Goal: Task Accomplishment & Management: Manage account settings

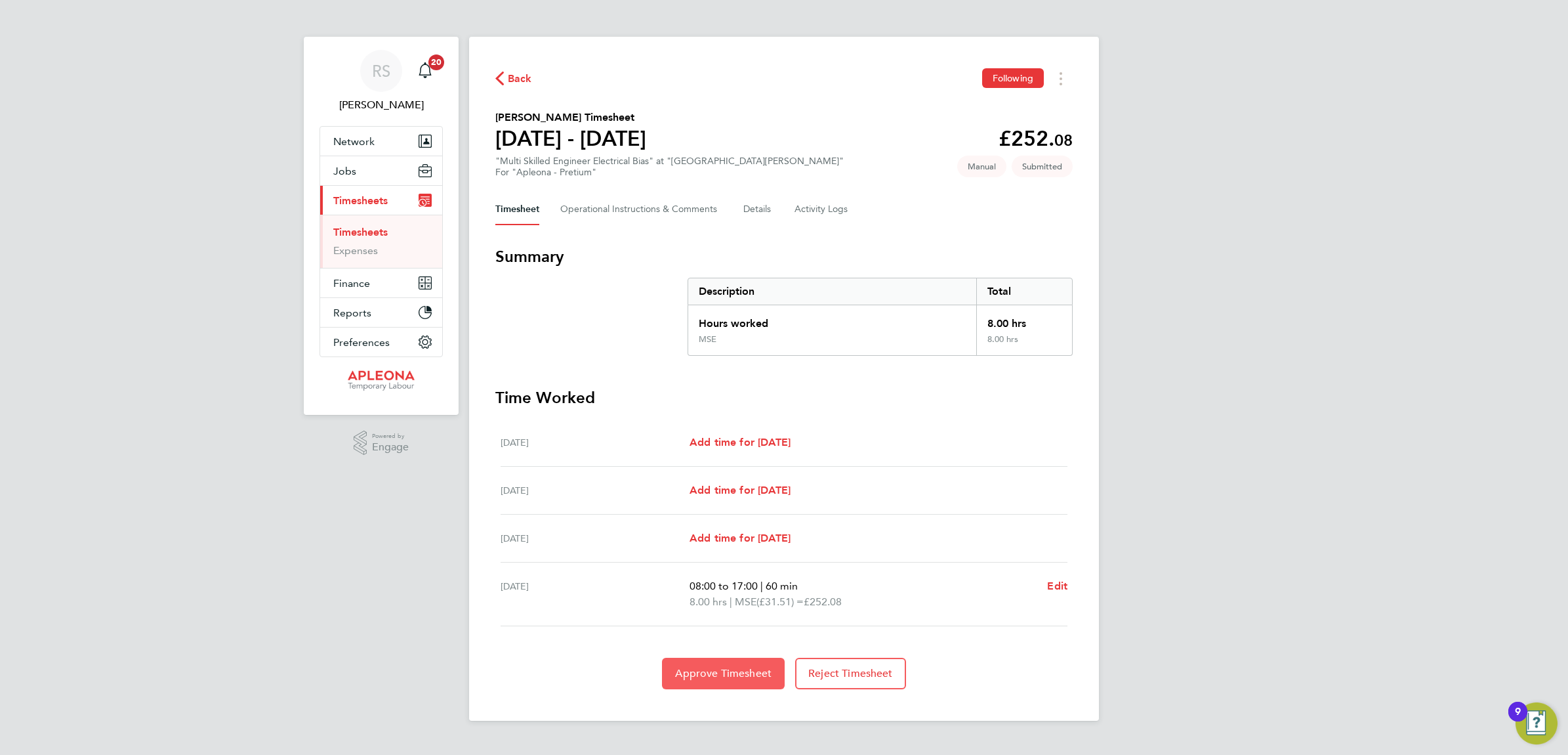
click at [720, 671] on span "Approve Timesheet" at bounding box center [723, 674] width 97 height 14
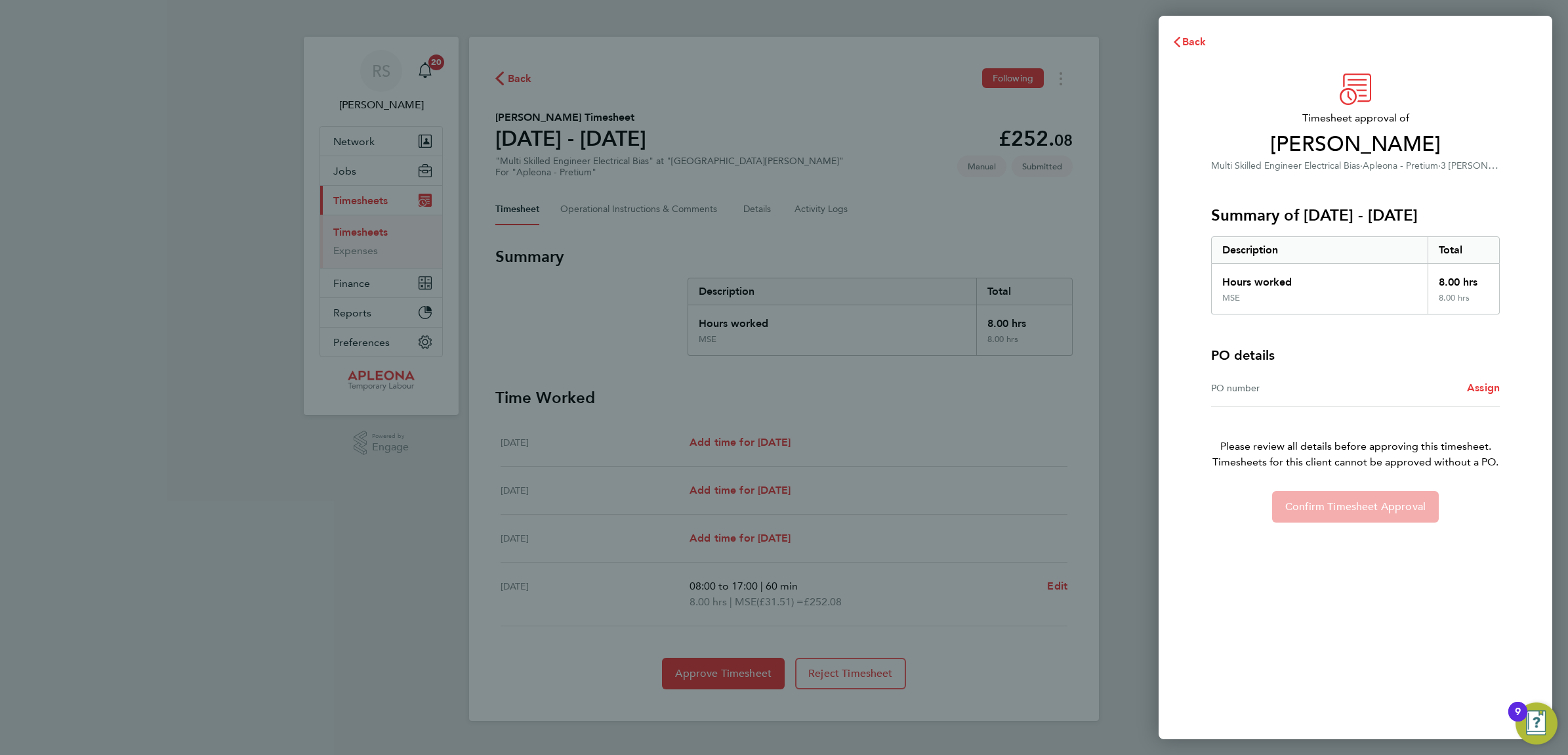
click at [1292, 392] on div "PO number" at bounding box center [1283, 387] width 145 height 15
click at [1250, 392] on div "PO number" at bounding box center [1283, 387] width 145 height 15
click at [1471, 392] on span "Assign" at bounding box center [1483, 388] width 33 height 13
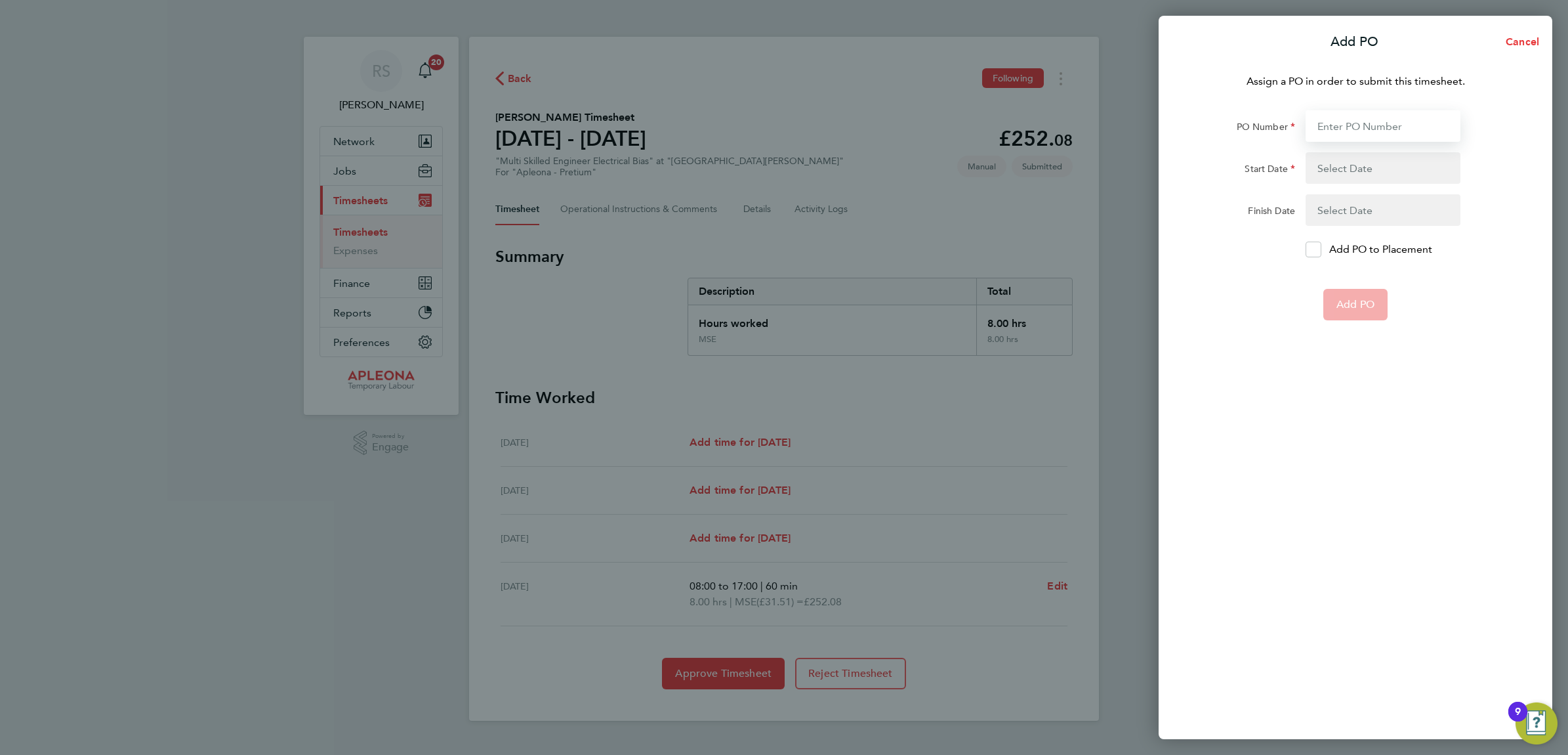
click at [1372, 117] on input "PO Number" at bounding box center [1383, 126] width 155 height 32
paste input "PO2521679"
type input "PO2521679"
click at [1334, 165] on button "button" at bounding box center [1383, 167] width 155 height 32
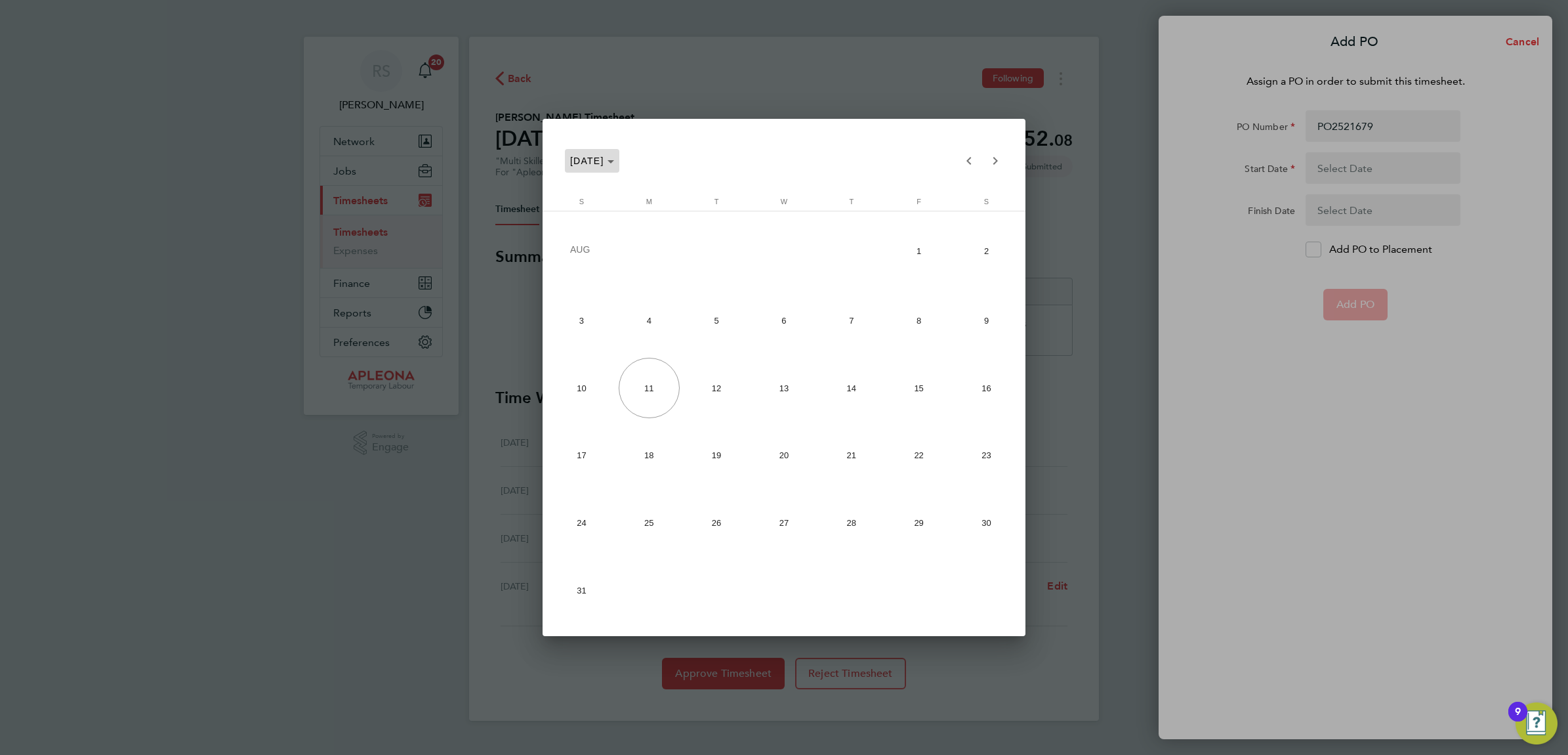
click at [605, 159] on span "[DATE]" at bounding box center [587, 161] width 34 height 11
click at [625, 151] on span "Choose date" at bounding box center [615, 160] width 100 height 32
click at [966, 159] on span "Previous month" at bounding box center [969, 160] width 26 height 26
click at [641, 593] on span "28" at bounding box center [650, 588] width 61 height 61
type input "[DATE]"
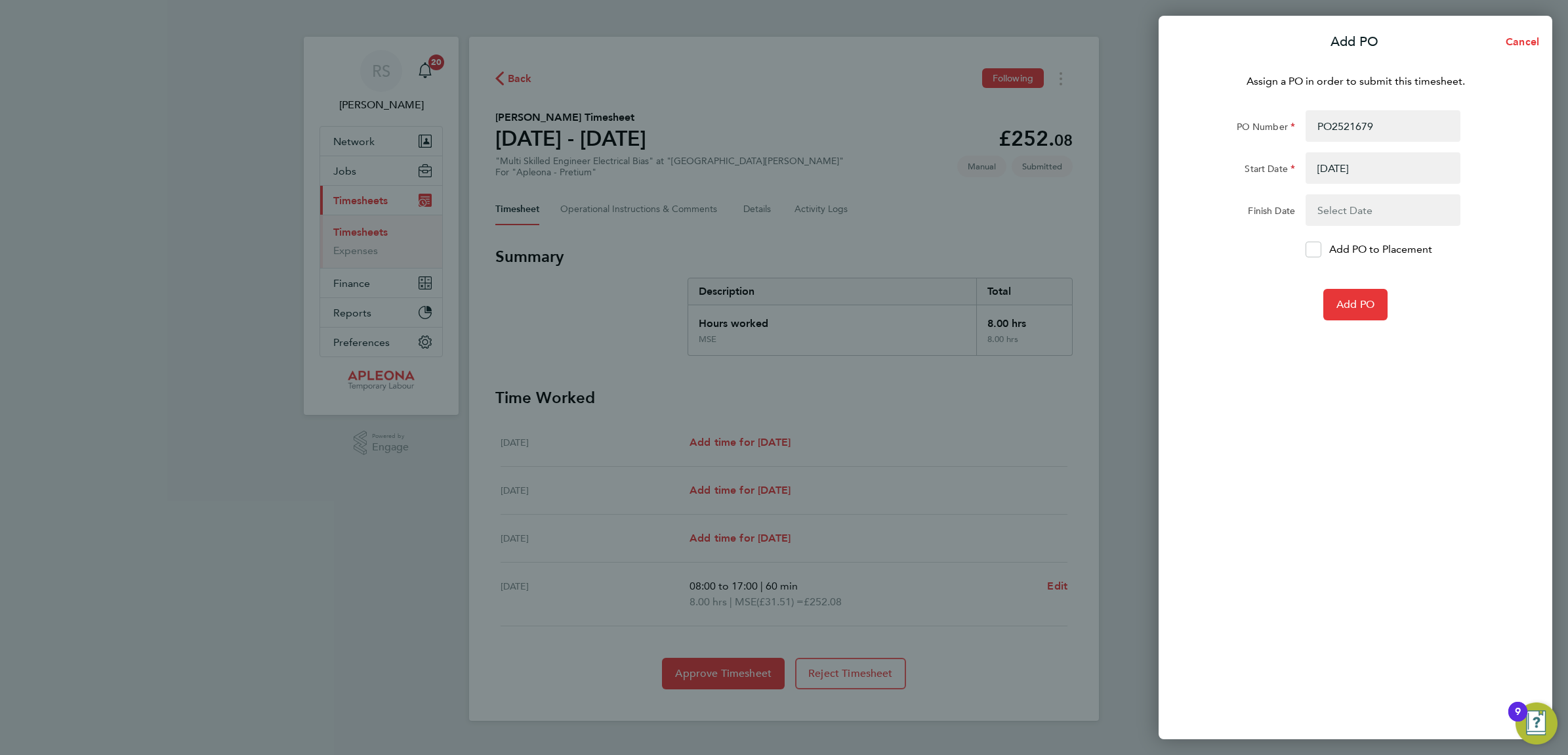
click at [1381, 214] on button "button" at bounding box center [1383, 210] width 155 height 32
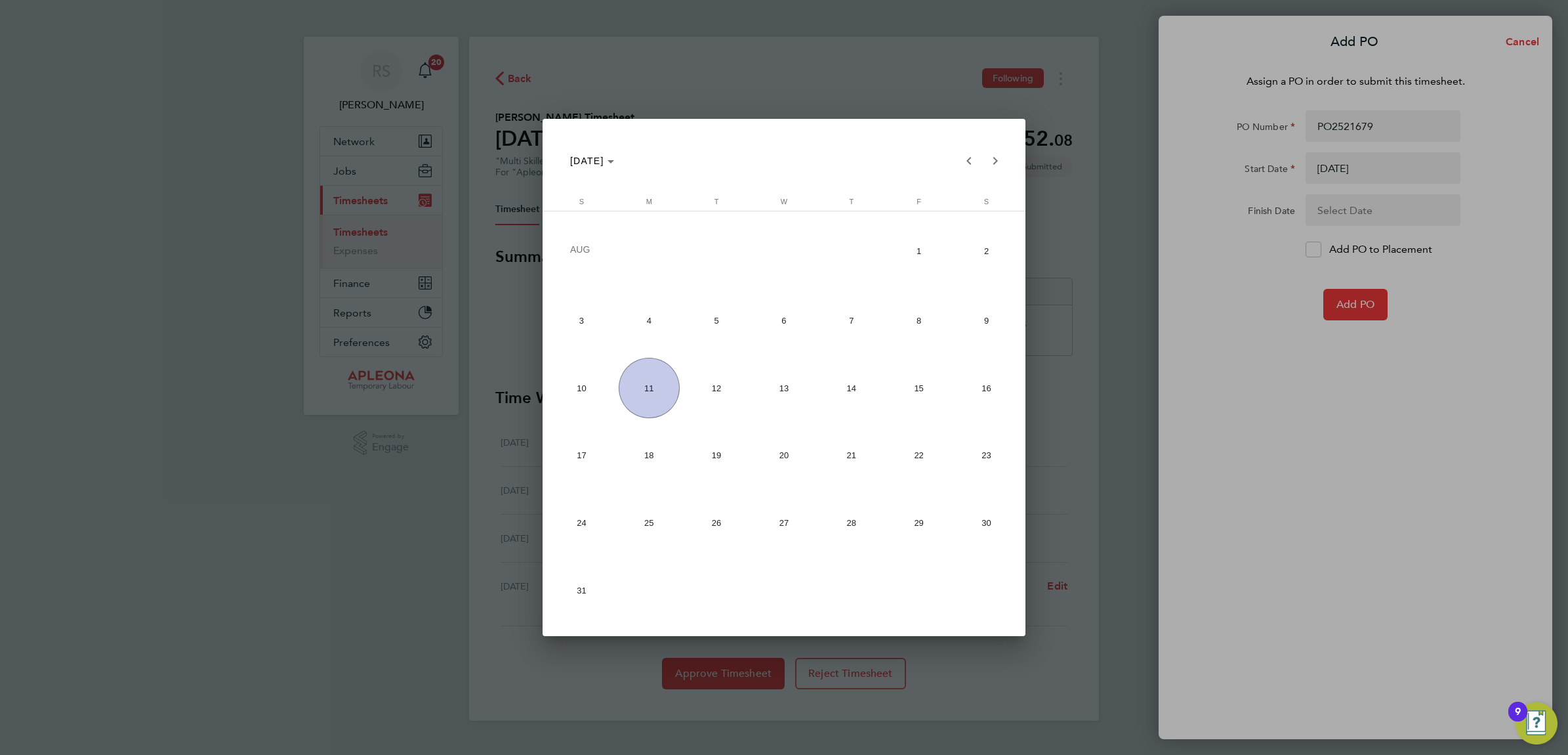
click at [920, 237] on span "1" at bounding box center [919, 251] width 61 height 63
type input "[DATE]"
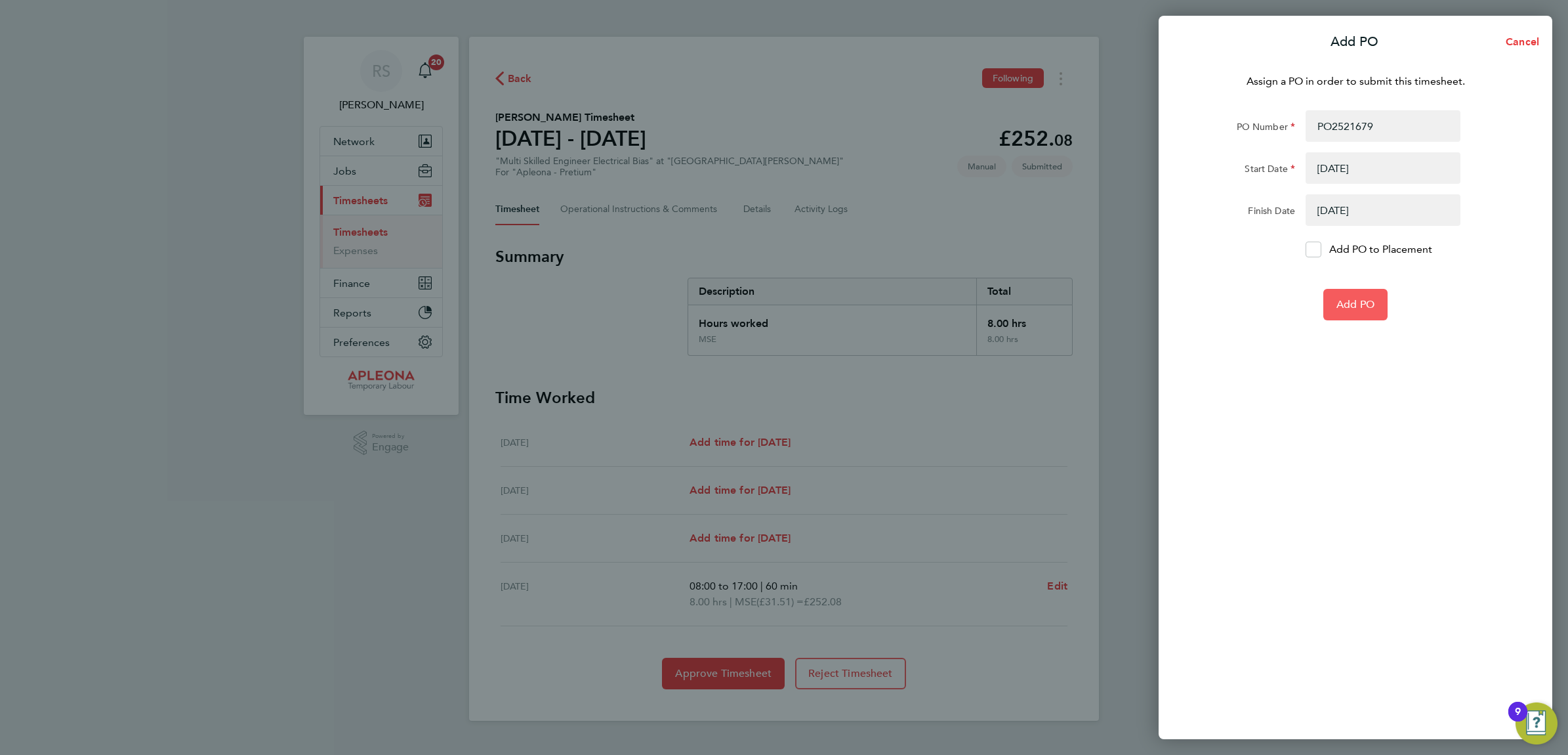
click at [1349, 304] on span "Add PO" at bounding box center [1356, 305] width 38 height 14
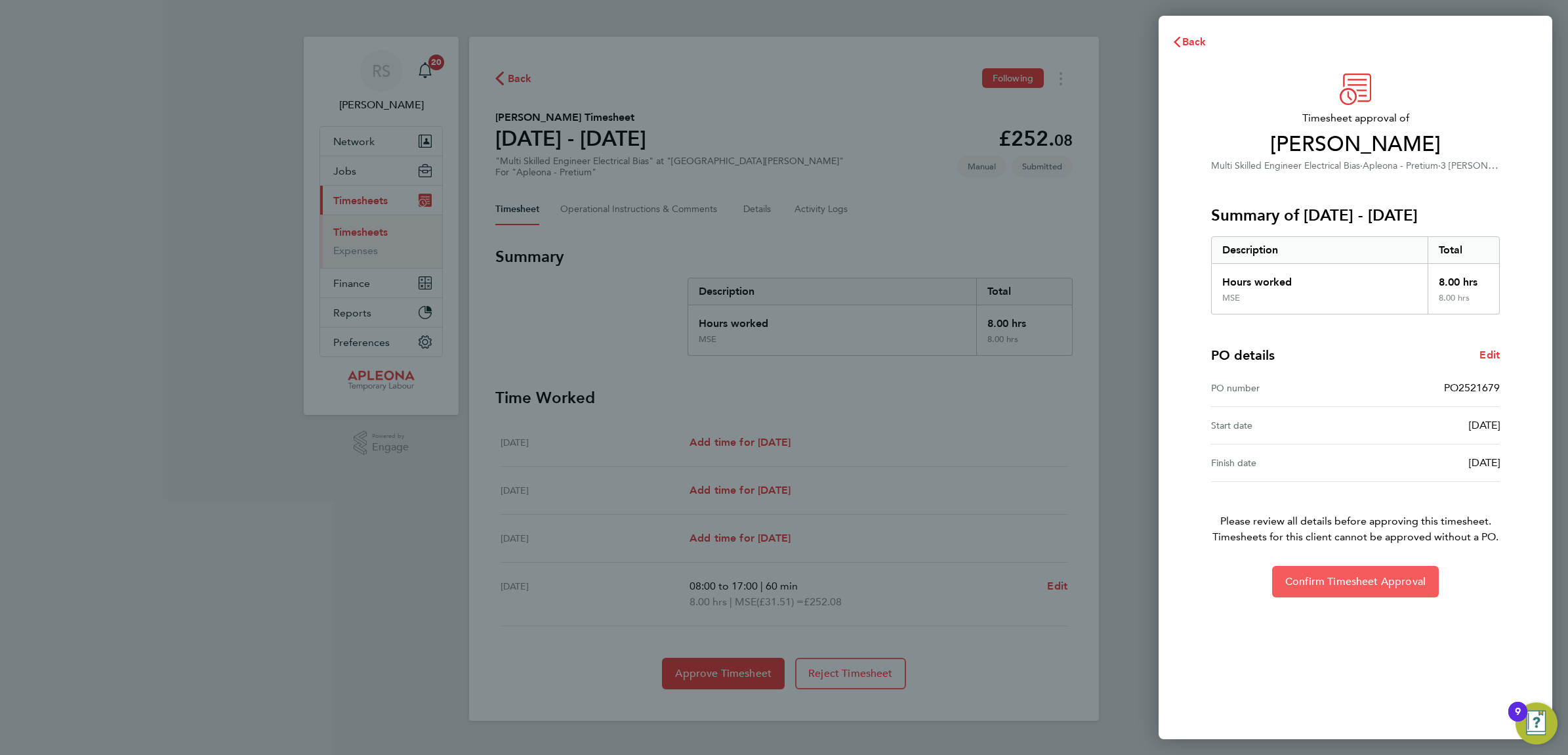
click at [1343, 586] on span "Confirm Timesheet Approval" at bounding box center [1355, 581] width 140 height 14
